Goal: Understand process/instructions: Learn about a topic

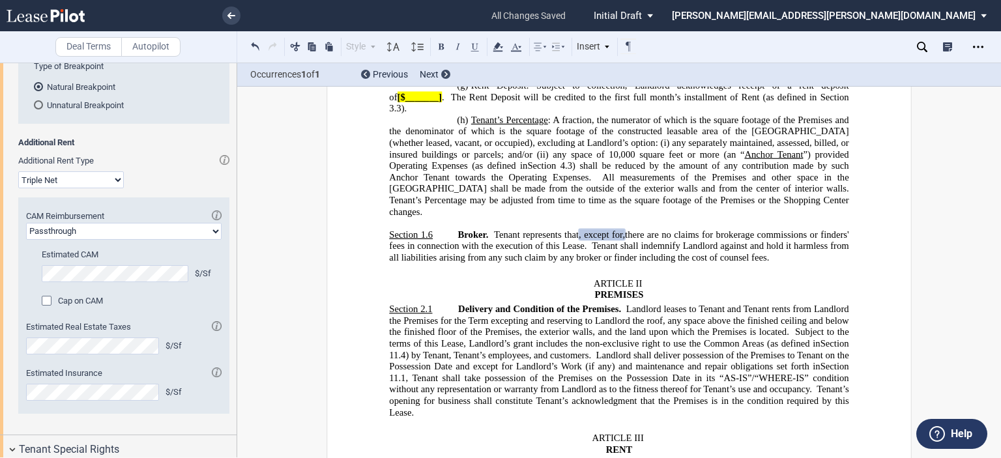
scroll to position [2045, 0]
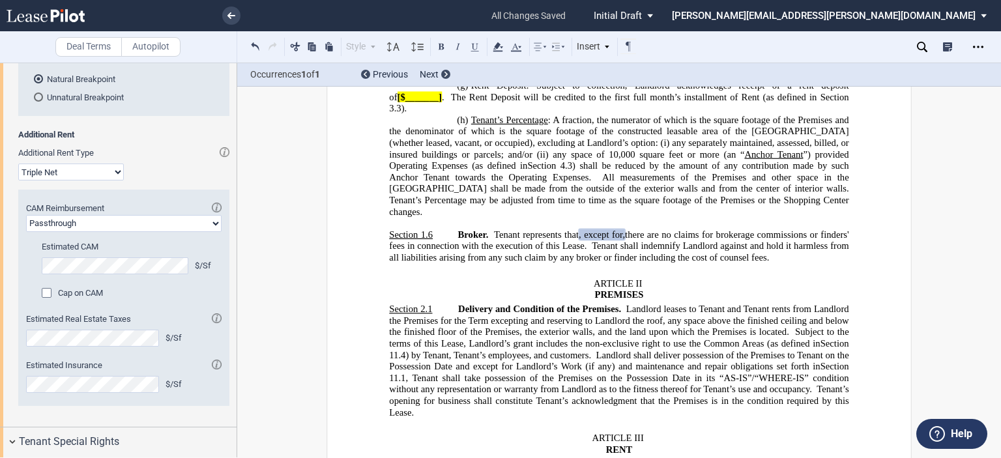
click at [213, 232] on select "Passthrough Fixed" at bounding box center [124, 223] width 196 height 17
select select "fixed"
click at [26, 232] on select "Passthrough Fixed" at bounding box center [124, 223] width 196 height 17
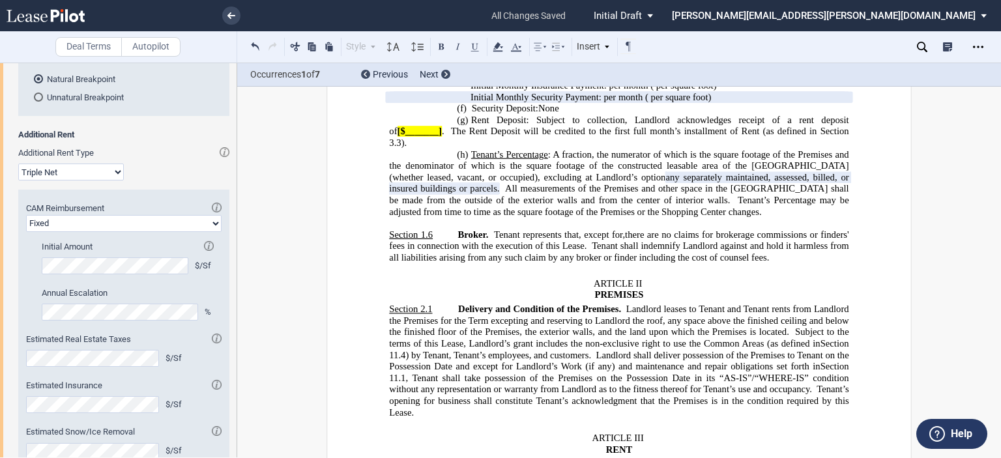
scroll to position [1519, 0]
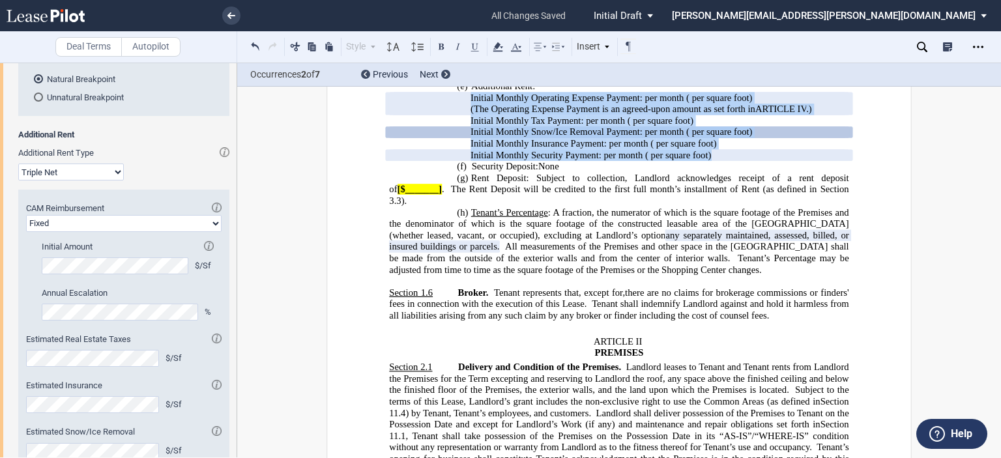
drag, startPoint x: 753, startPoint y: 165, endPoint x: 469, endPoint y: 106, distance: 290.4
click at [469, 106] on div "!!SET_LEVEL_2!! !!ARTICLE_LEVEL_3!! (e) Additional Rent: Initial Monthly Operat…" at bounding box center [619, 121] width 460 height 80
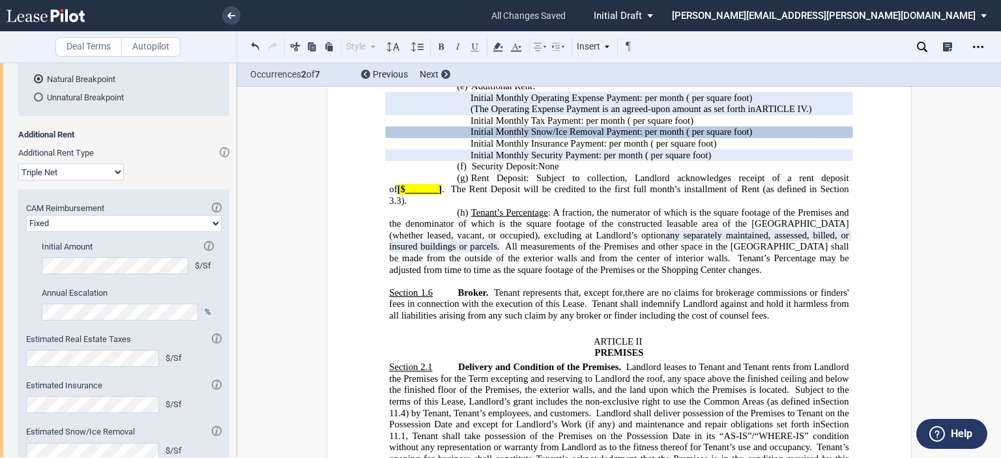
click at [484, 172] on span "Security Deposit:" at bounding box center [505, 166] width 67 height 11
click at [471, 159] on span "Initial Monthly Security Payment:" at bounding box center [536, 155] width 131 height 11
click at [445, 72] on icon at bounding box center [446, 74] width 3 height 5
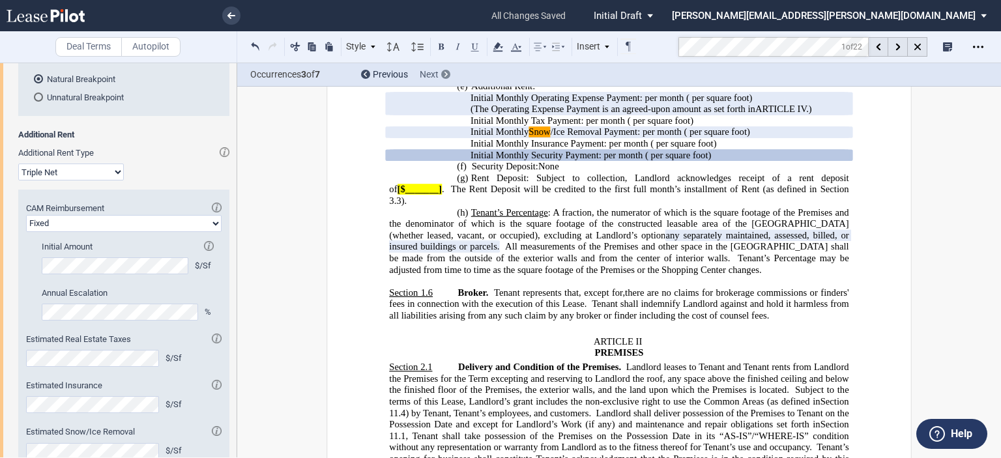
click at [445, 72] on icon at bounding box center [446, 74] width 3 height 5
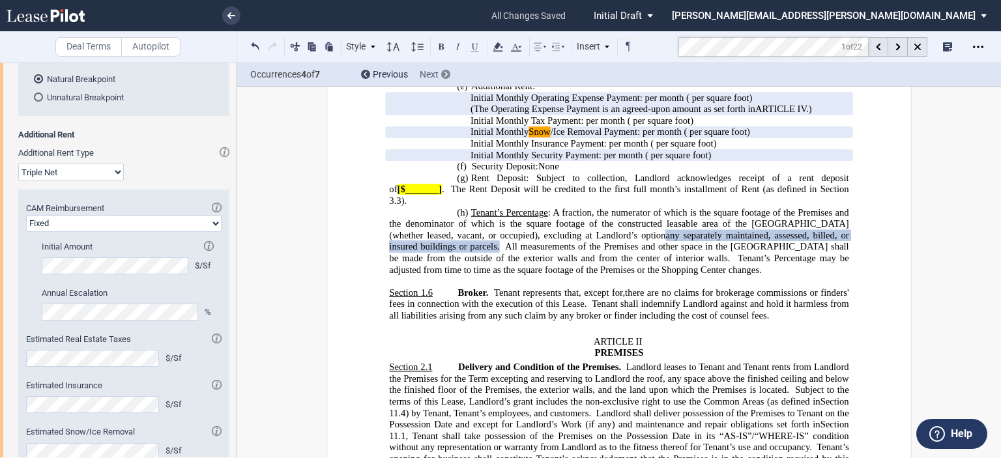
click at [445, 72] on icon at bounding box center [446, 74] width 3 height 5
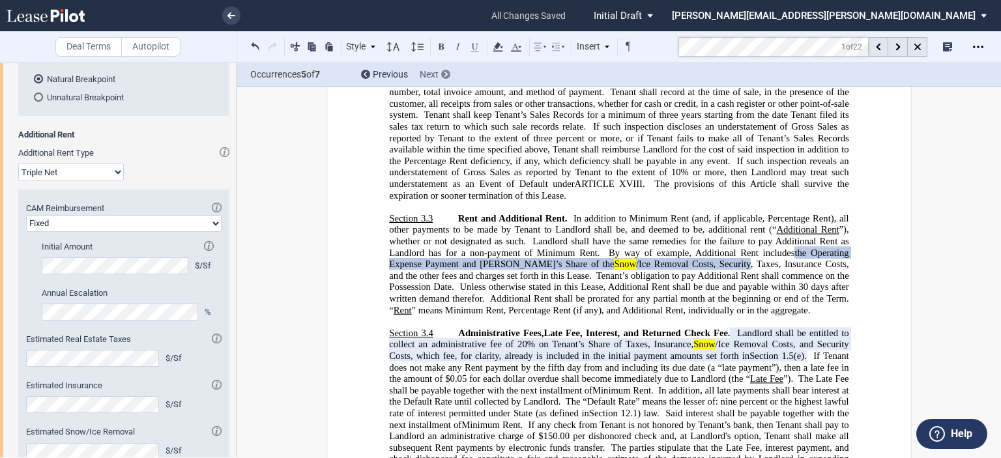
scroll to position [2695, 0]
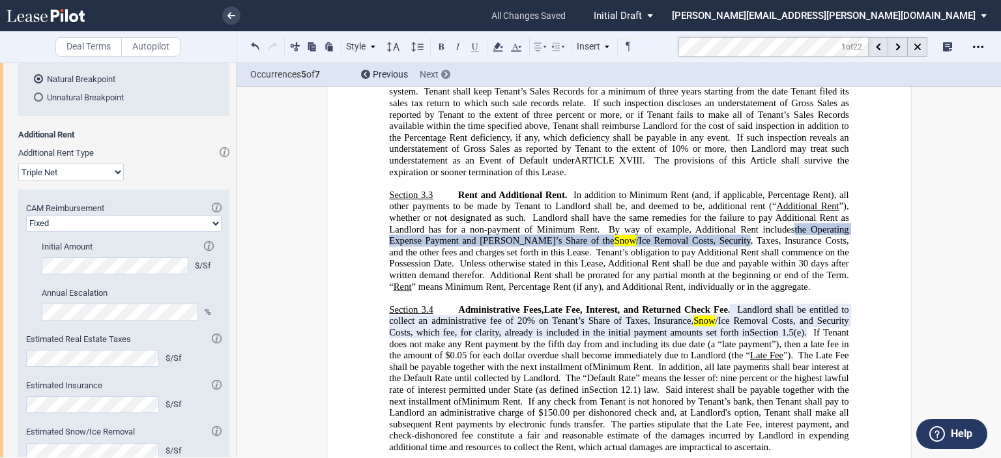
click at [447, 74] on use at bounding box center [446, 74] width 3 height 5
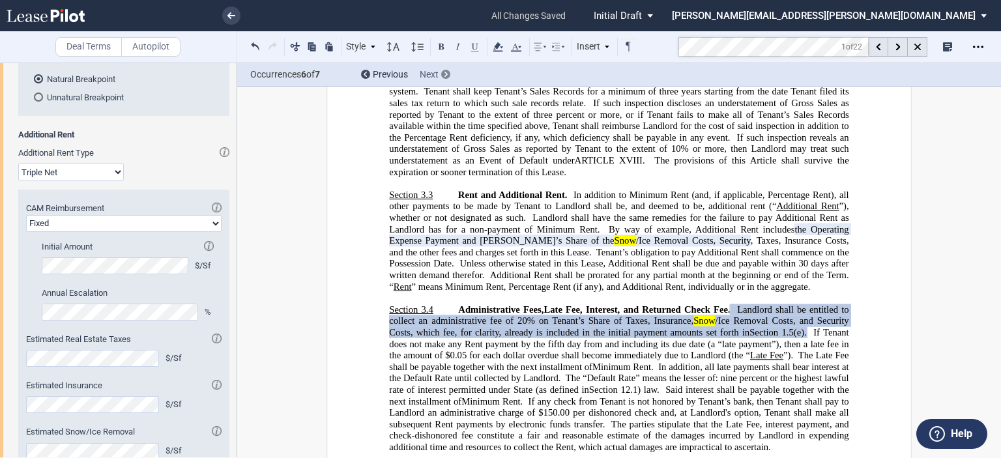
click at [447, 74] on use at bounding box center [446, 74] width 3 height 5
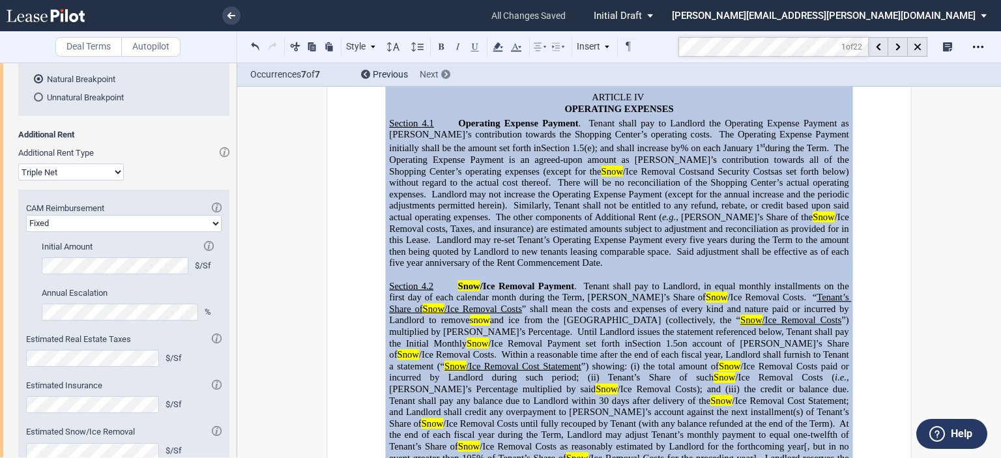
scroll to position [3197, 0]
click at [470, 126] on p "Section 4.1 Operating Expense Payment . Tenant shall pay to Landlord the Operat…" at bounding box center [619, 193] width 460 height 151
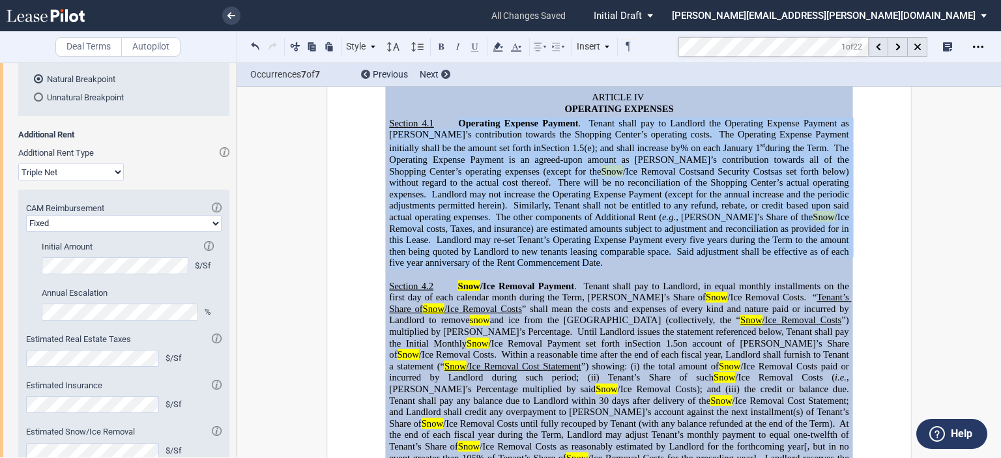
drag, startPoint x: 454, startPoint y: 110, endPoint x: 467, endPoint y: 244, distance: 135.7
click at [467, 244] on p "Section 4.1 Operating Expense Payment . Tenant shall pay to Landlord the Operat…" at bounding box center [619, 193] width 460 height 151
click at [706, 291] on mark "Snow" at bounding box center [717, 296] width 22 height 11
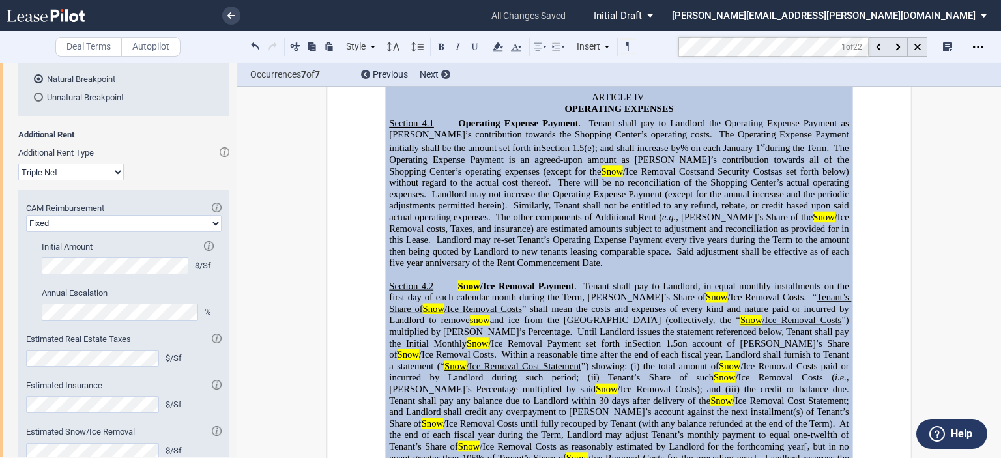
scroll to position [3375, 0]
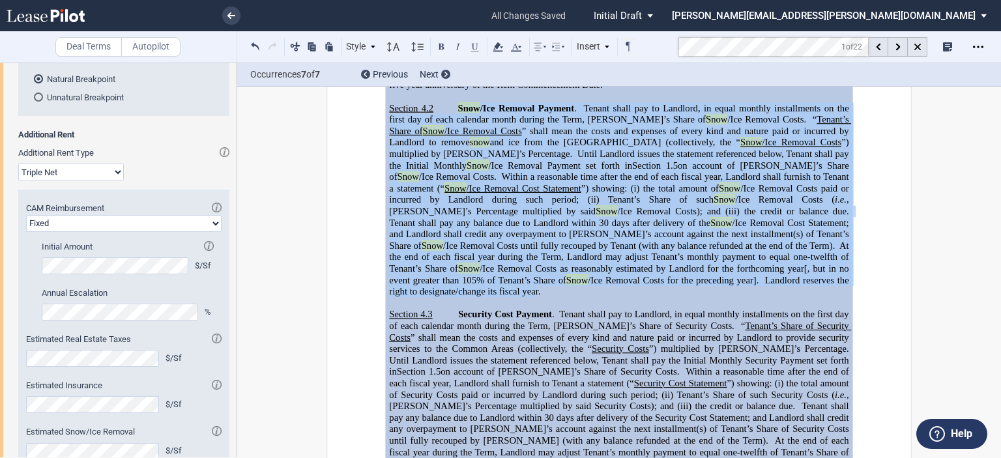
drag, startPoint x: 647, startPoint y: 265, endPoint x: 456, endPoint y: 93, distance: 257.1
click at [456, 102] on span "Snow /Ice Removal Payment . Tenant shall pay to Landlord, in equal monthly inst…" at bounding box center [621, 199] width 464 height 194
drag, startPoint x: 720, startPoint y: 243, endPoint x: 734, endPoint y: 242, distance: 14.4
click at [720, 243] on span "At the end of each fiscal year during the Term, Landlord may adjust Tenant’s mo…" at bounding box center [620, 262] width 462 height 45
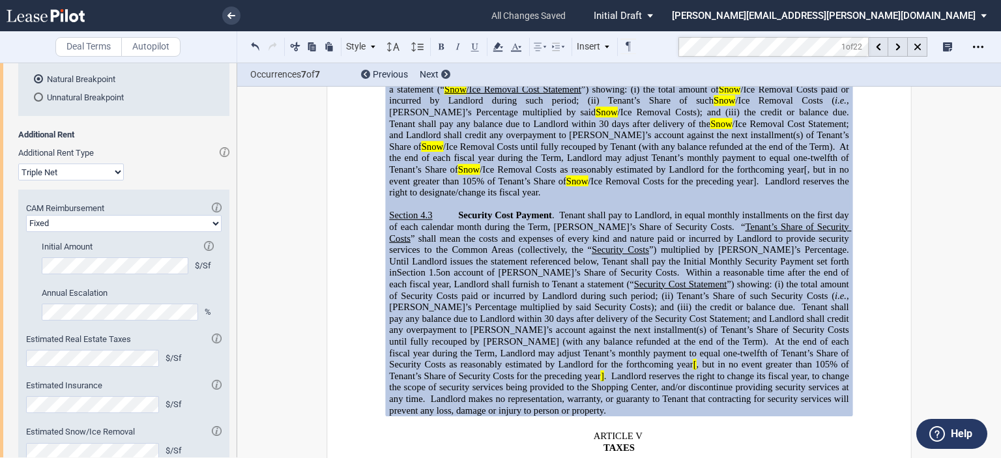
scroll to position [3574, 0]
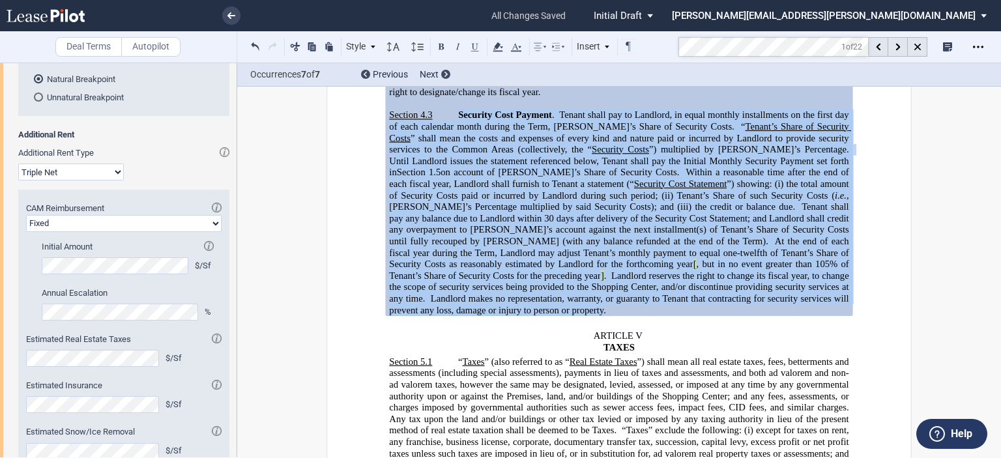
drag, startPoint x: 760, startPoint y: 272, endPoint x: 456, endPoint y: 91, distance: 353.8
click at [456, 110] on span "Security Cost Payment . Tenant shall pay to Landlord, in equal monthly installm…" at bounding box center [621, 213] width 465 height 206
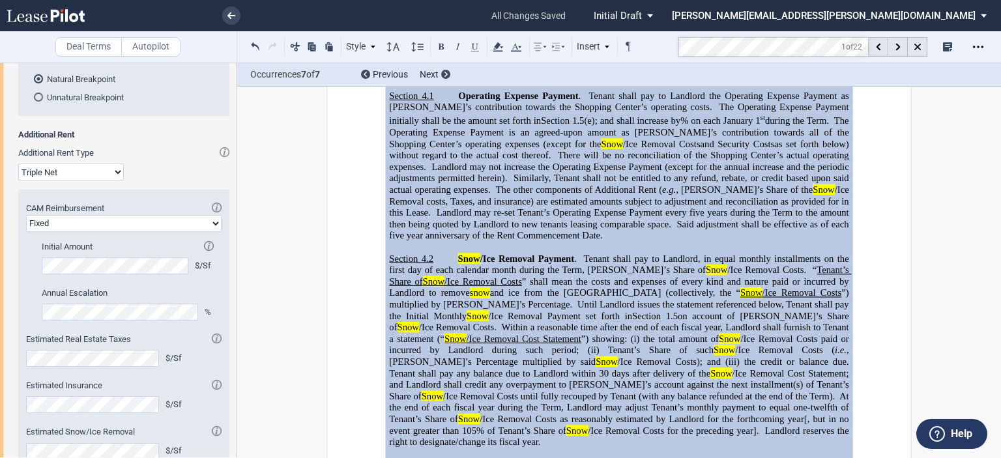
scroll to position [3300, 0]
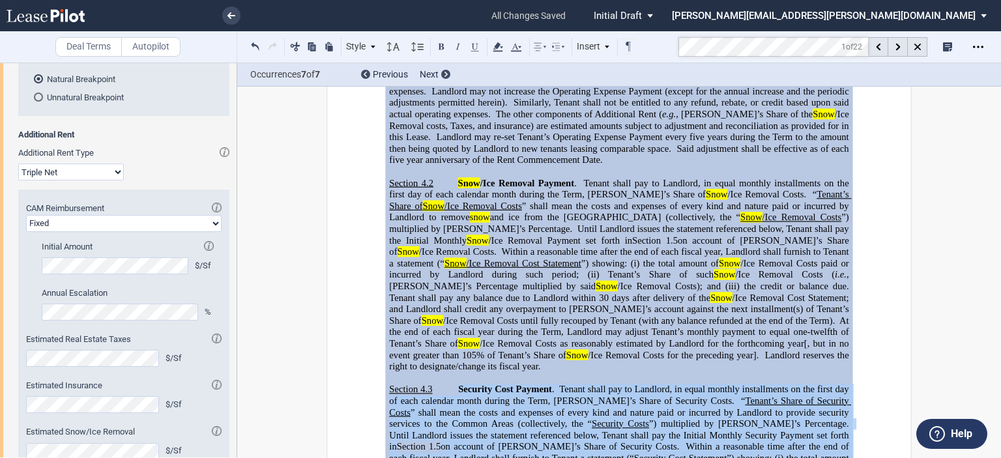
click at [552, 315] on span "At the end of each fiscal year during the Term, Landlord may adjust Tenant’s mo…" at bounding box center [620, 337] width 462 height 45
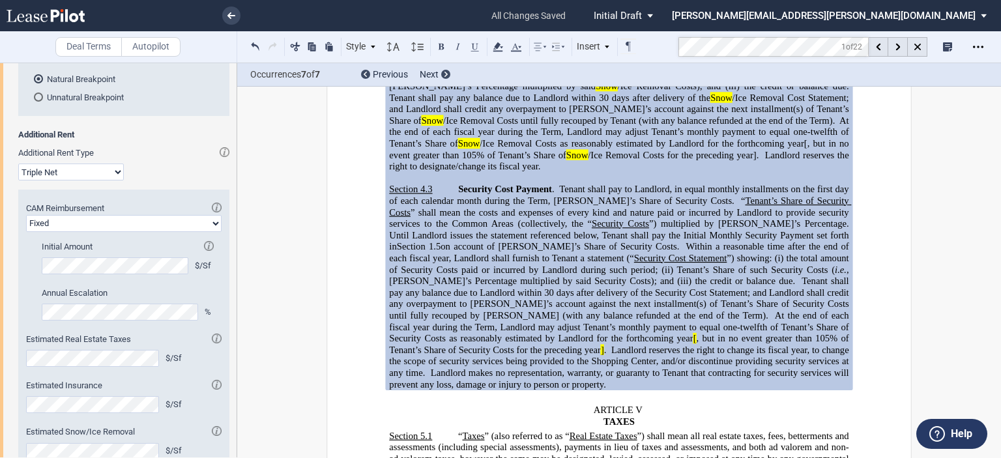
scroll to position [3575, 0]
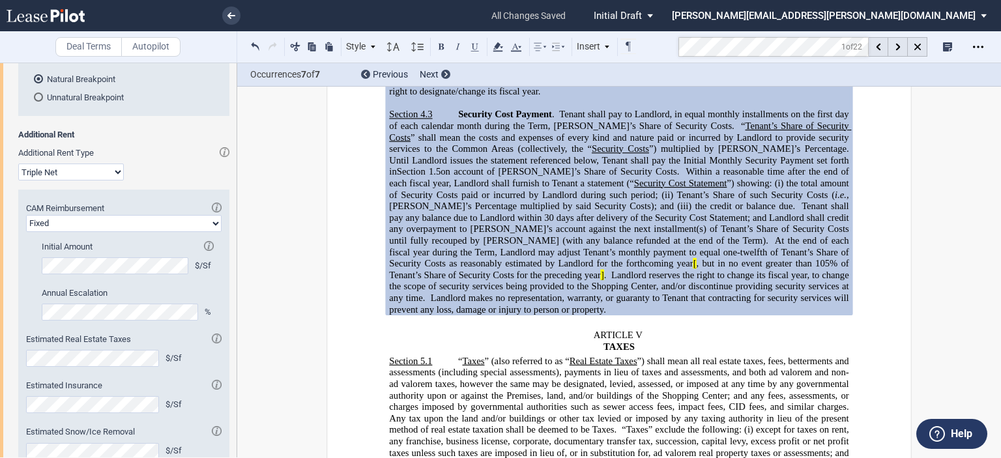
click at [788, 212] on span "days after delivery of the Security Cost Statement; and Landlord shall credit a…" at bounding box center [620, 229] width 462 height 34
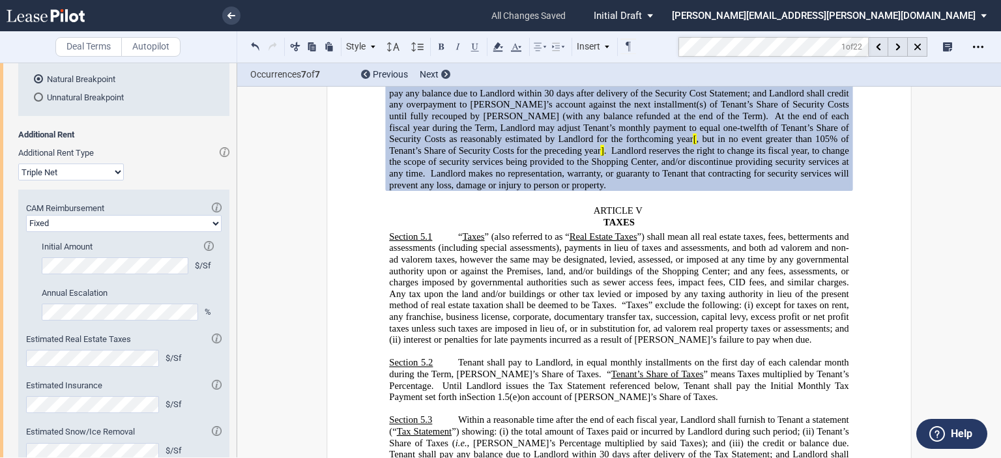
scroll to position [3724, 0]
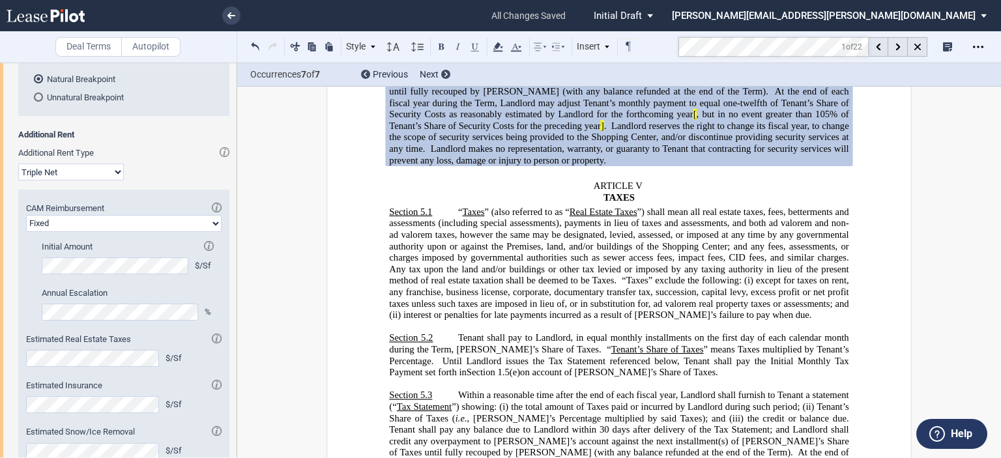
drag, startPoint x: 765, startPoint y: 260, endPoint x: 796, endPoint y: 258, distance: 30.8
click at [766, 275] on span "except for taxes on rent, any franchise, business license, corporate, documenta…" at bounding box center [620, 297] width 462 height 45
